Goal: Navigation & Orientation: Understand site structure

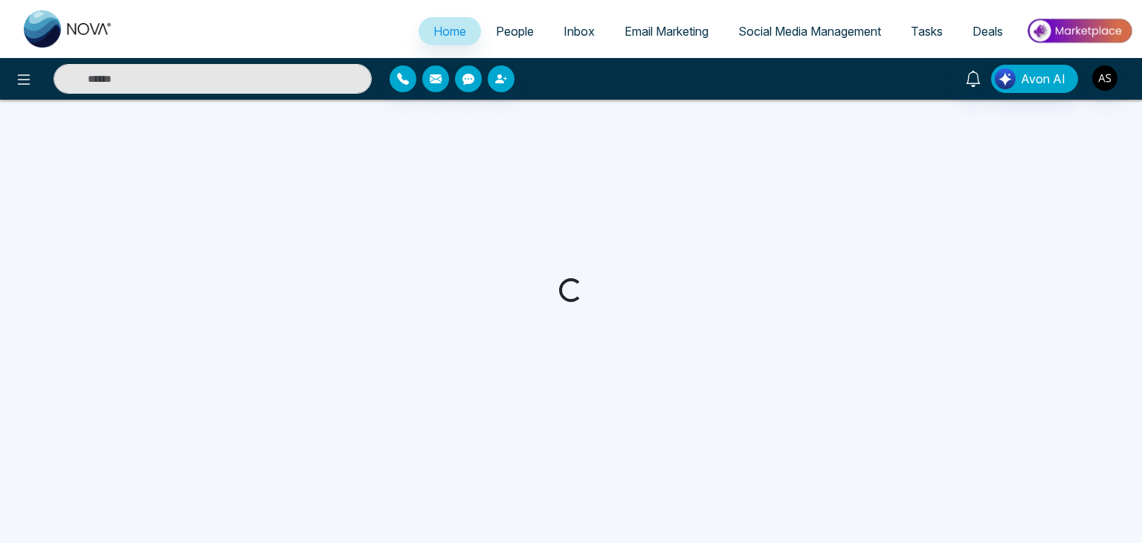
select select "*"
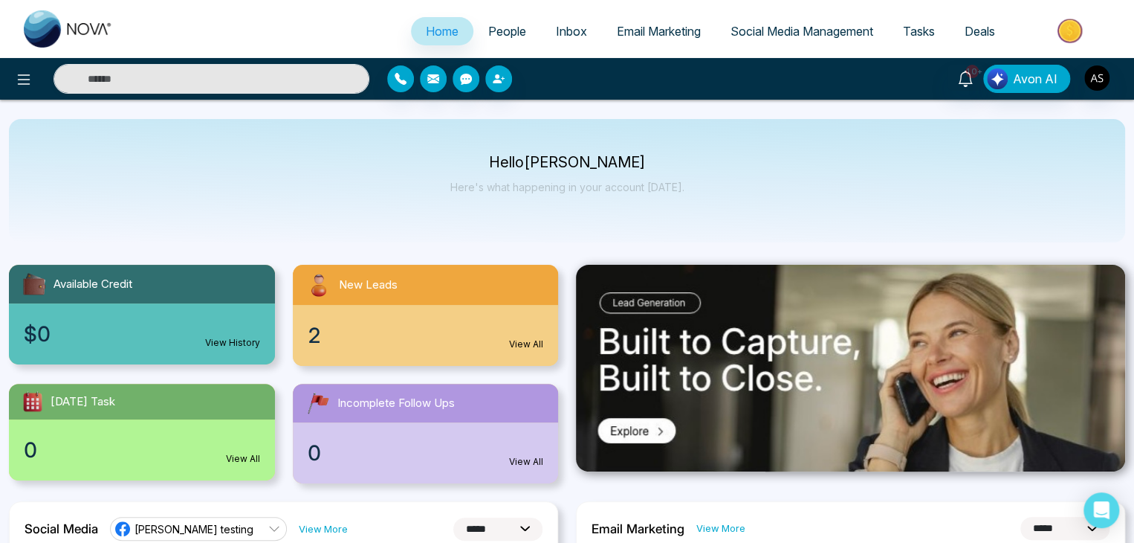
click at [488, 26] on span "People" at bounding box center [507, 31] width 38 height 15
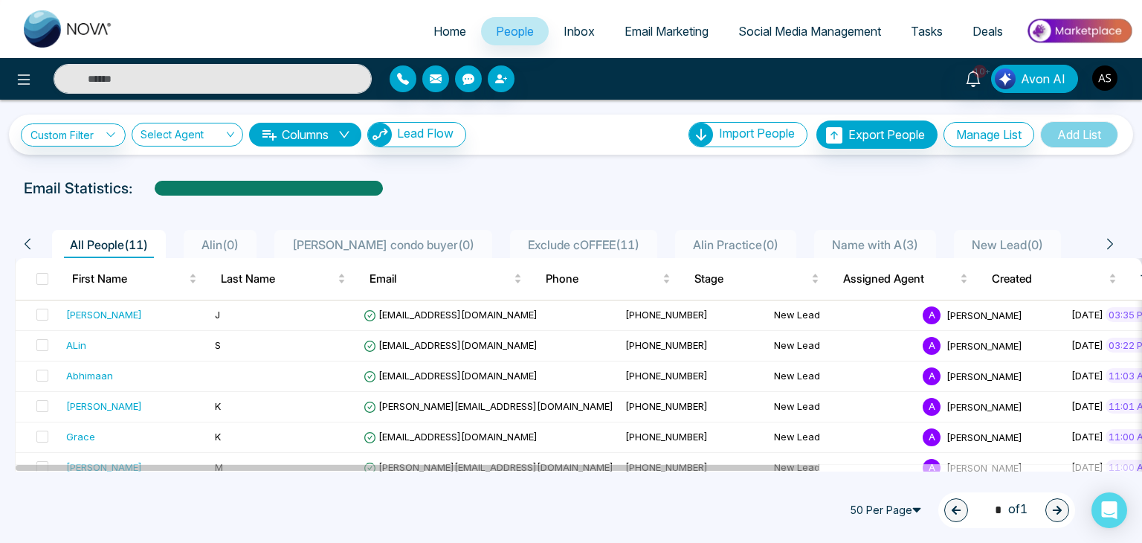
click at [443, 37] on span "Home" at bounding box center [449, 31] width 33 height 15
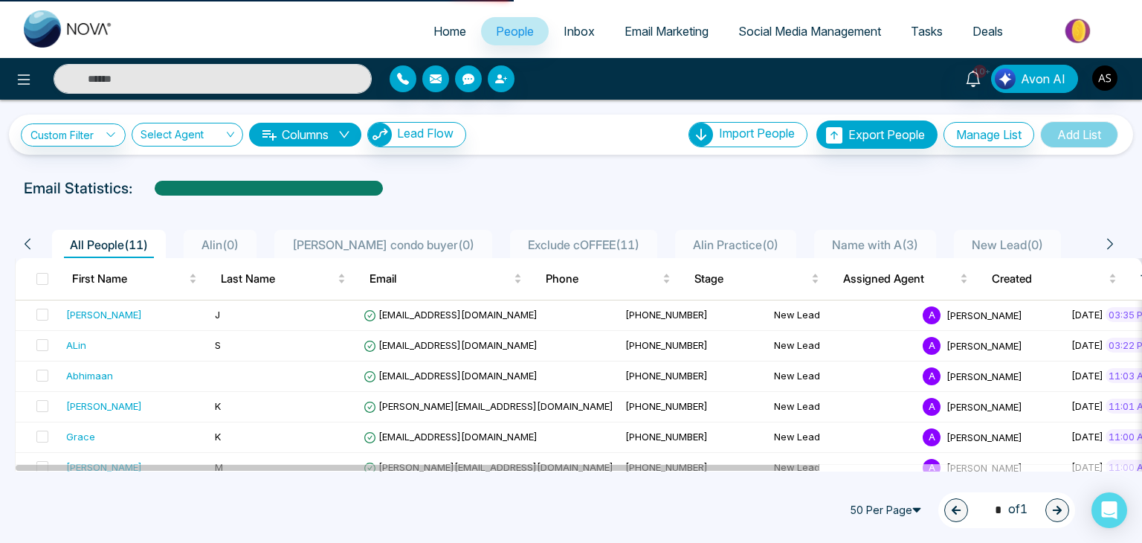
select select "*"
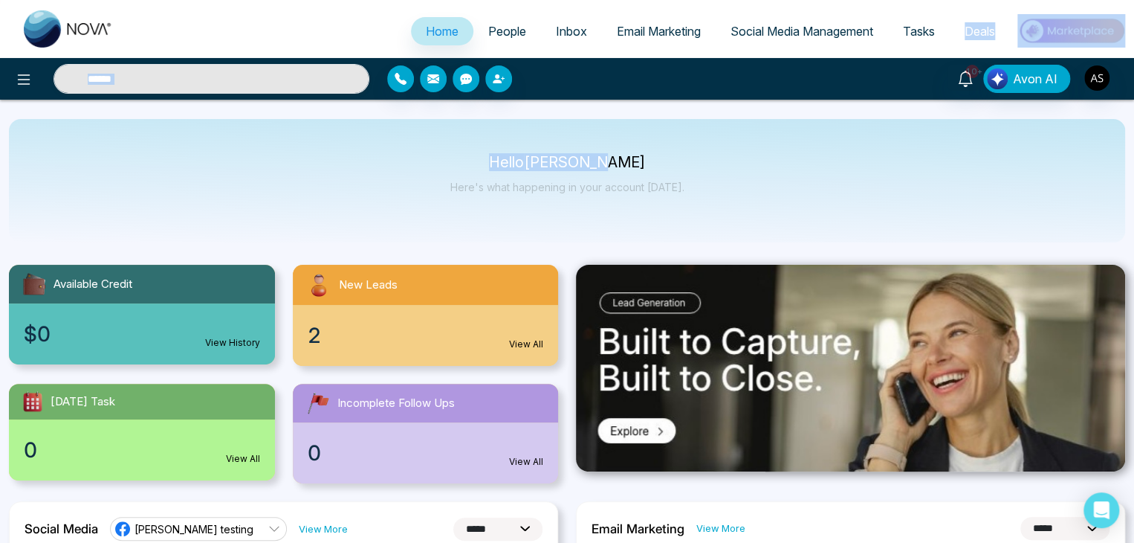
drag, startPoint x: 809, startPoint y: 136, endPoint x: 981, endPoint y: -53, distance: 255.2
click at [981, 0] on html "**********" at bounding box center [567, 271] width 1134 height 543
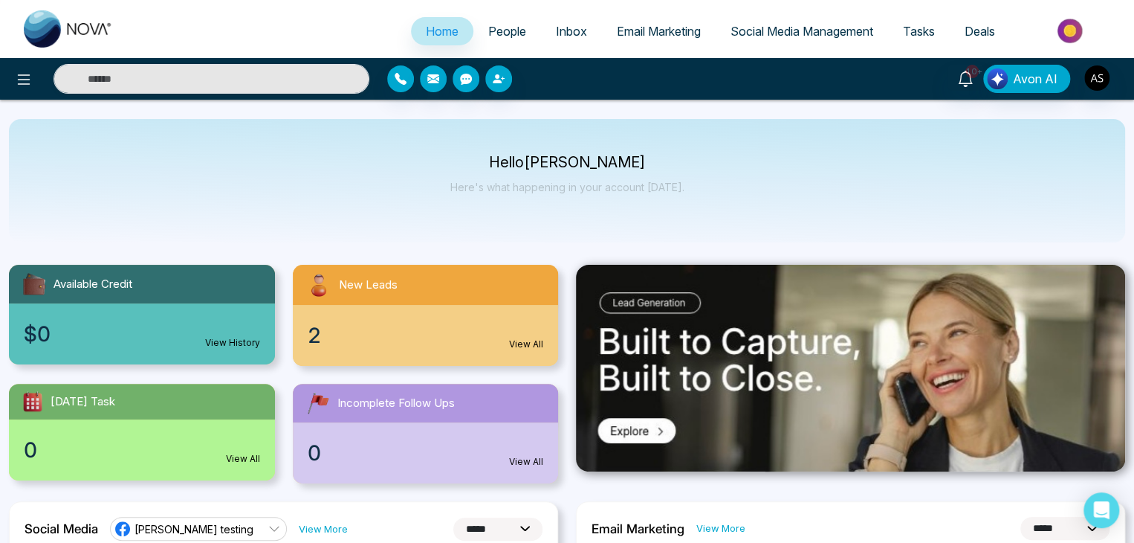
click at [865, 178] on div "Hello [PERSON_NAME] Here's what happening in your account [DATE]." at bounding box center [567, 180] width 1117 height 123
click at [937, 28] on link "Tasks" at bounding box center [919, 31] width 62 height 28
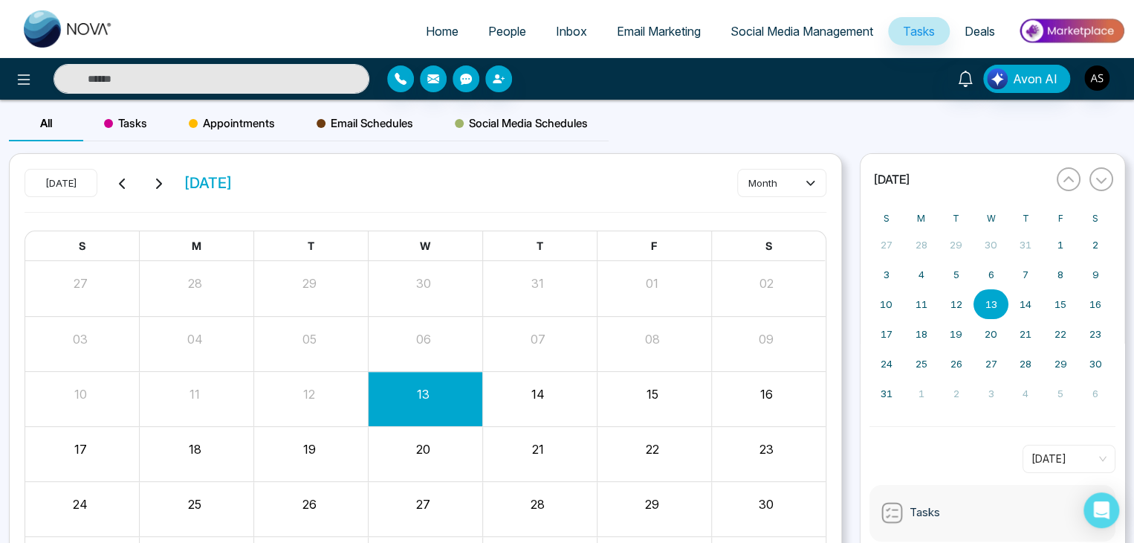
click at [830, 22] on link "Social Media Management" at bounding box center [802, 31] width 172 height 28
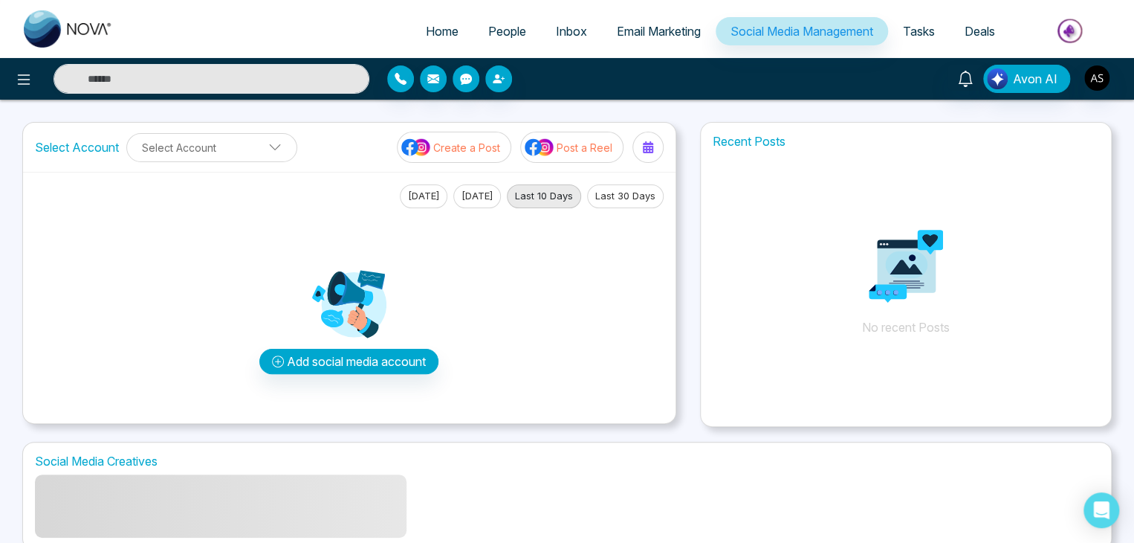
click at [642, 25] on span "Email Marketing" at bounding box center [659, 31] width 84 height 15
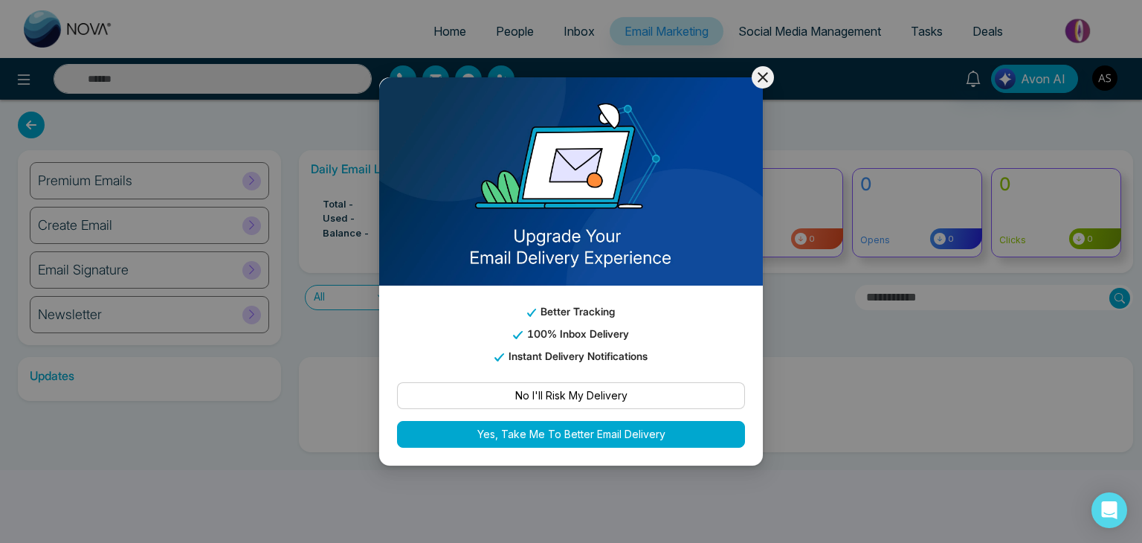
click at [556, 25] on div "Better Tracking 100% Inbox Delivery Instant Delivery Notifications No I'll Risk…" at bounding box center [571, 271] width 1142 height 543
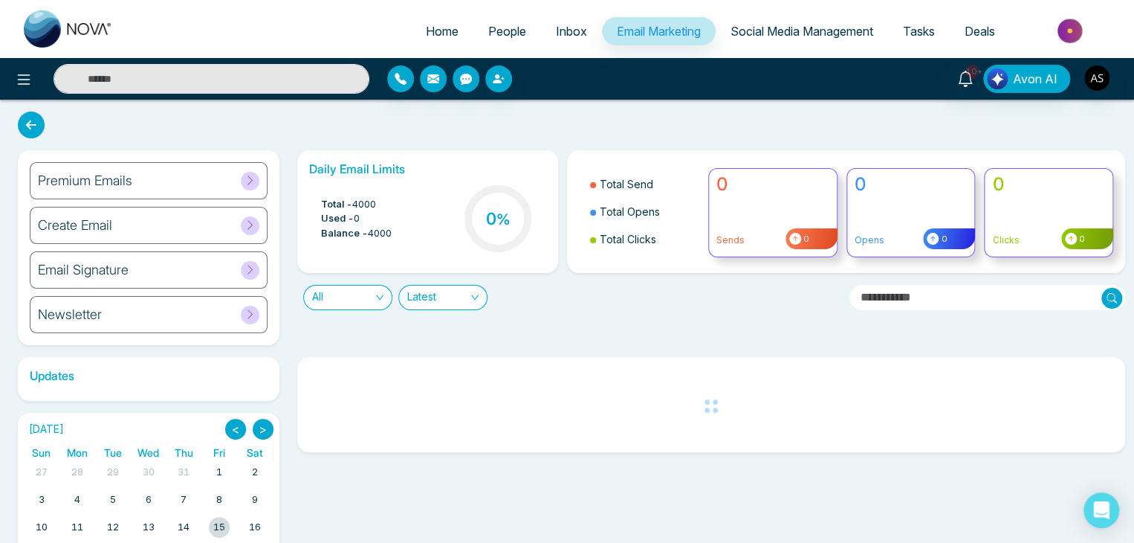
click at [565, 22] on link "Inbox" at bounding box center [571, 31] width 61 height 28
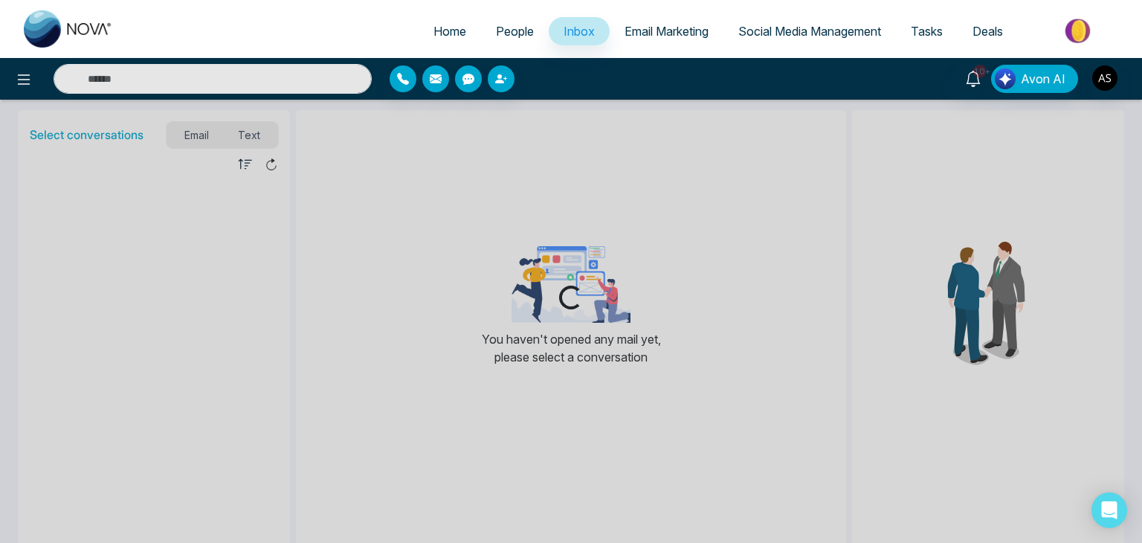
click at [444, 19] on link "Home" at bounding box center [450, 31] width 62 height 28
select select "*"
